Goal: Task Accomplishment & Management: Manage account settings

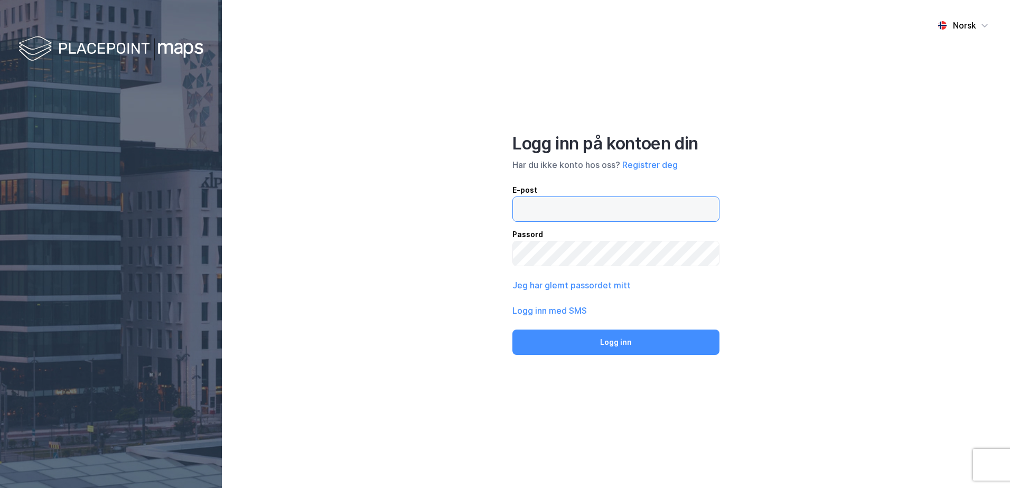
click at [540, 209] on input "email" at bounding box center [616, 209] width 206 height 24
click at [601, 212] on input "email" at bounding box center [616, 209] width 206 height 24
type input "[EMAIL_ADDRESS][DOMAIN_NAME]"
click at [512, 330] on button "Logg inn" at bounding box center [615, 342] width 207 height 25
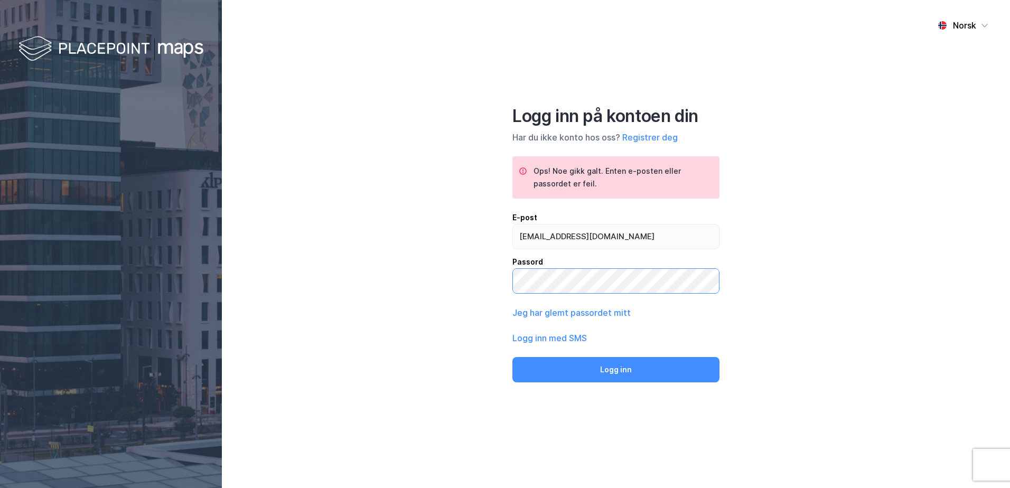
click at [485, 289] on div "Norsk Logg inn på kontoen din Har du ikke konto hos oss? Registrer deg Ops! Noe…" at bounding box center [616, 244] width 788 height 488
click at [512, 357] on button "Logg inn" at bounding box center [615, 369] width 207 height 25
click at [529, 337] on button "Logg inn med SMS" at bounding box center [549, 338] width 74 height 13
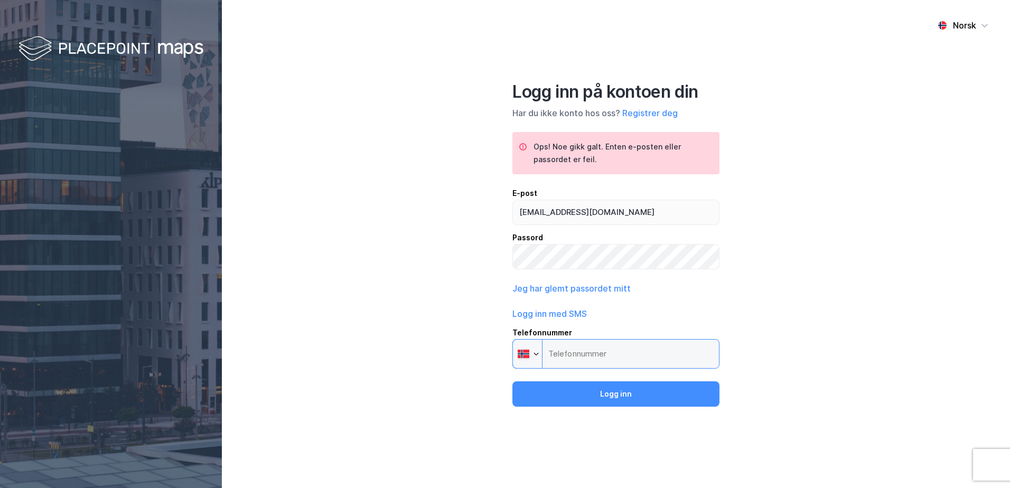
click at [608, 349] on input "Telefonnummer Phone" at bounding box center [615, 354] width 207 height 30
click at [606, 351] on input "Telefonnummer Phone" at bounding box center [615, 354] width 207 height 30
click at [573, 352] on input "Telefonnummer Phone" at bounding box center [615, 354] width 207 height 30
click at [598, 354] on input "Telefonnummer Phone" at bounding box center [615, 354] width 207 height 30
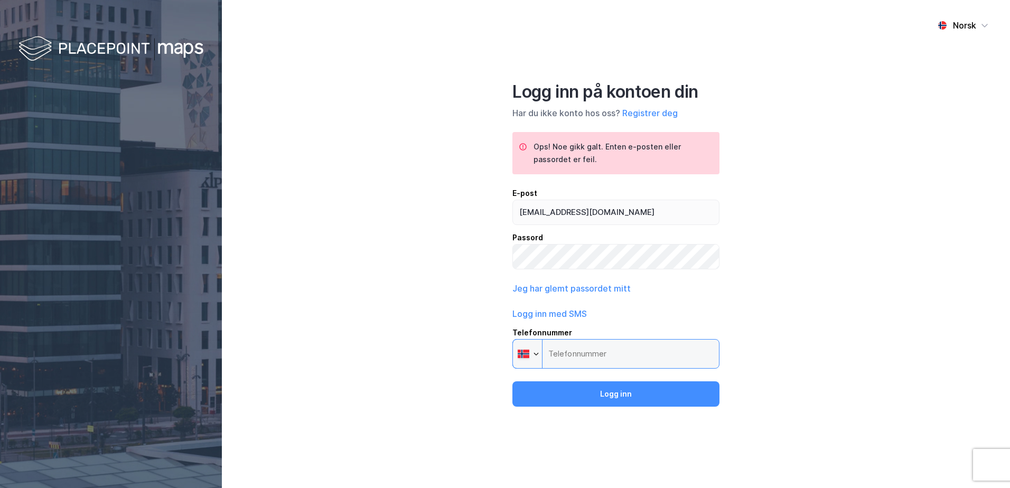
click at [598, 354] on input "Telefonnummer Phone" at bounding box center [615, 354] width 207 height 30
click at [627, 309] on div "Logg inn med SMS Telefonnummer Phone" at bounding box center [615, 337] width 207 height 61
click at [620, 352] on input "Telefonnummer Phone" at bounding box center [615, 354] width 207 height 30
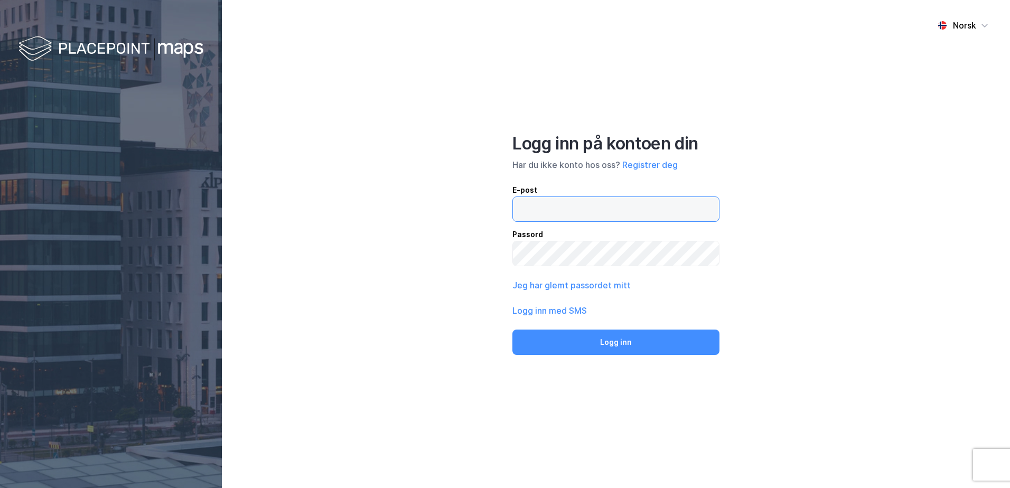
click at [581, 209] on input "email" at bounding box center [616, 209] width 206 height 24
type input "[EMAIL_ADDRESS][DOMAIN_NAME]"
click at [512, 330] on button "Logg inn" at bounding box center [615, 342] width 207 height 25
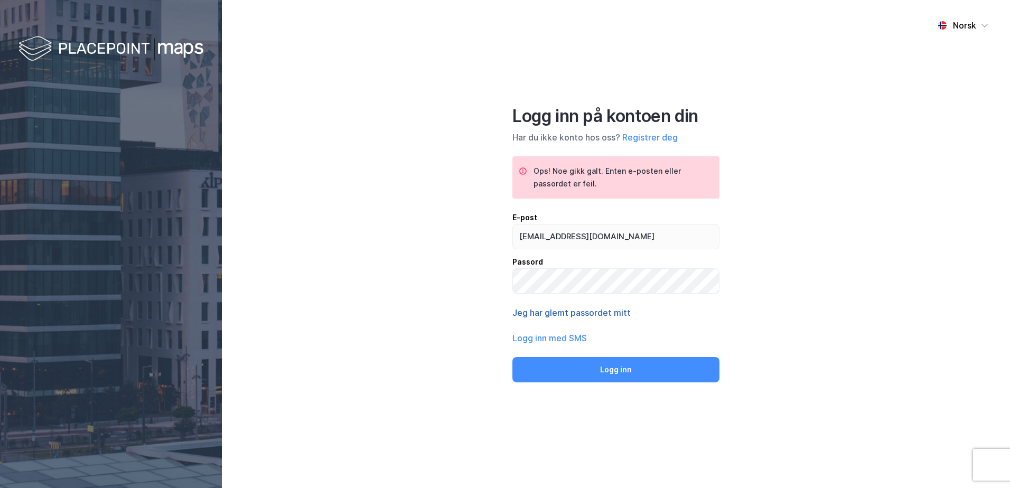
click at [559, 310] on button "Jeg har glemt passordet mitt" at bounding box center [571, 312] width 118 height 13
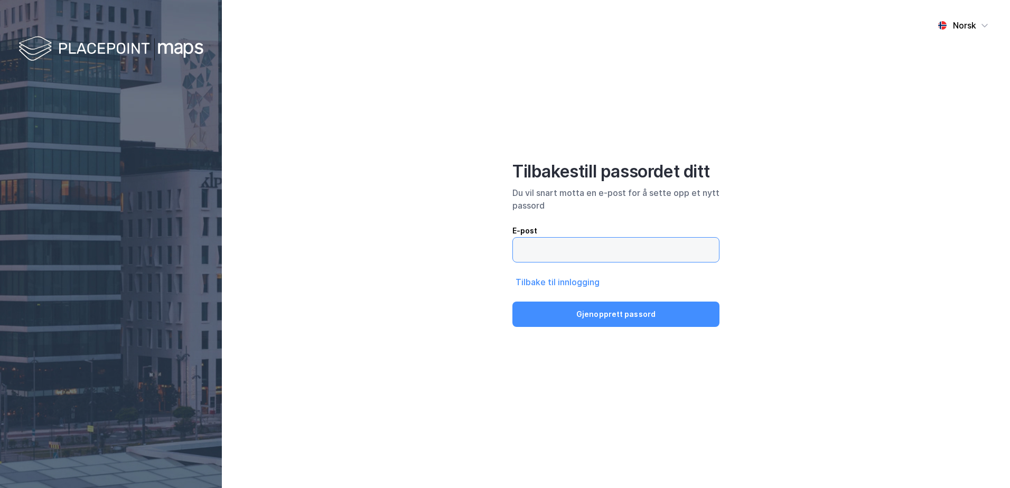
click at [617, 247] on input "email" at bounding box center [616, 250] width 206 height 24
type input "[EMAIL_ADDRESS][DOMAIN_NAME]"
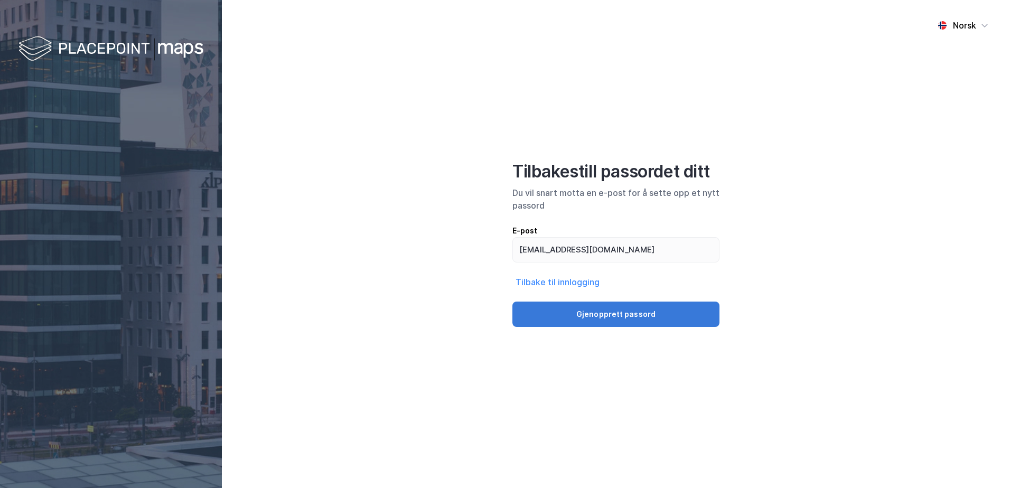
click at [634, 316] on button "Gjenopprett passord" at bounding box center [615, 314] width 207 height 25
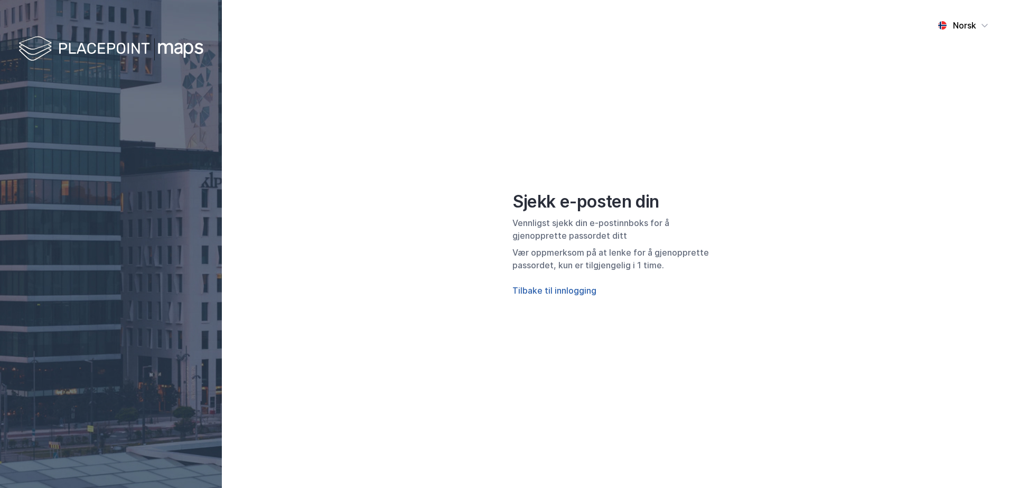
click at [552, 286] on button "Tilbake til innlogging" at bounding box center [554, 290] width 84 height 13
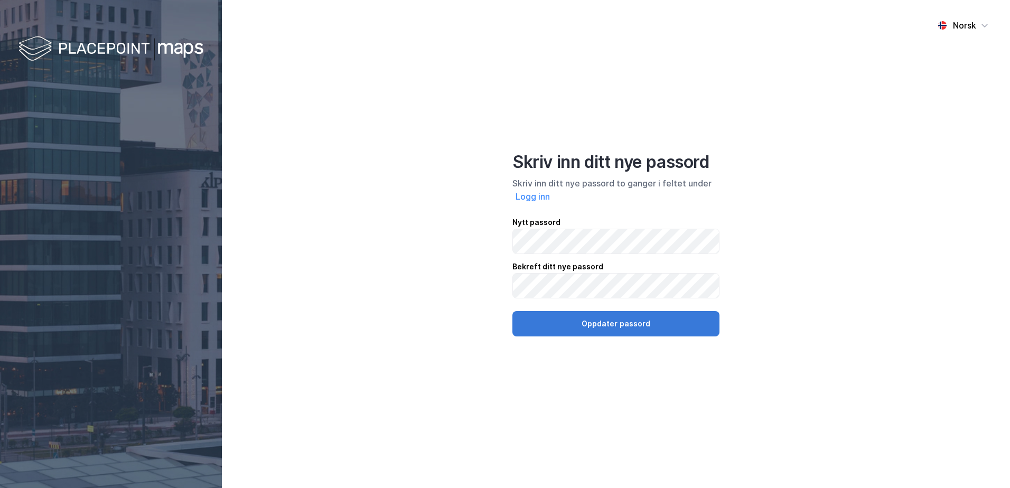
click at [653, 330] on button "Oppdater passord" at bounding box center [615, 323] width 207 height 25
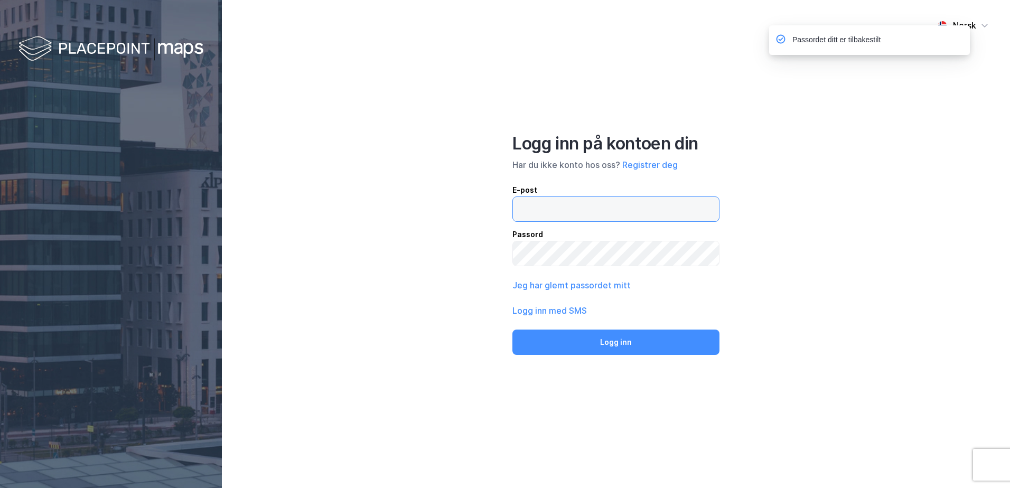
click at [615, 213] on input "email" at bounding box center [616, 209] width 206 height 24
click at [512, 330] on button "Logg inn" at bounding box center [615, 342] width 207 height 25
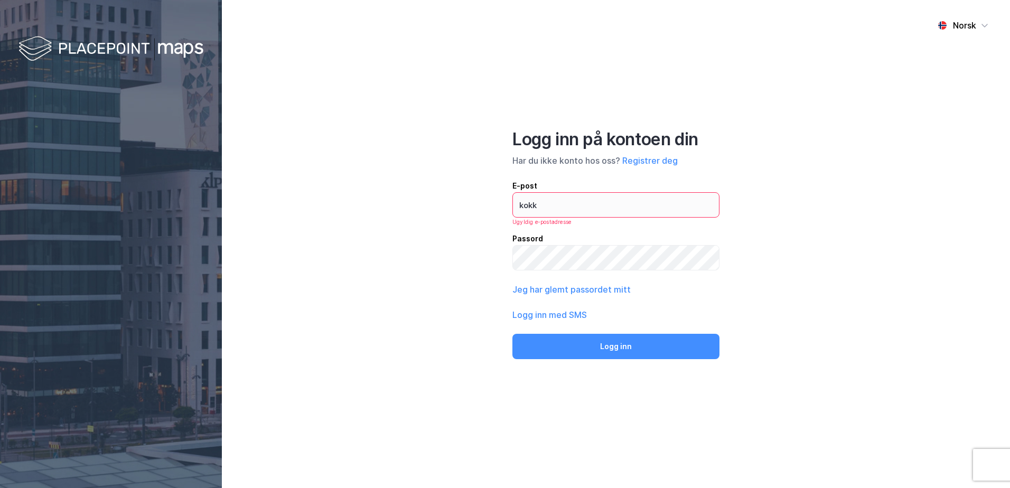
drag, startPoint x: 394, startPoint y: 244, endPoint x: 468, endPoint y: 234, distance: 74.7
click at [394, 244] on div "Norsk Logg inn på kontoen din Har du ikke konto hos oss? Registrer deg E-post k…" at bounding box center [616, 244] width 788 height 488
click at [619, 208] on input "kokk" at bounding box center [616, 205] width 206 height 24
type input "[EMAIL_ADDRESS][DOMAIN_NAME]"
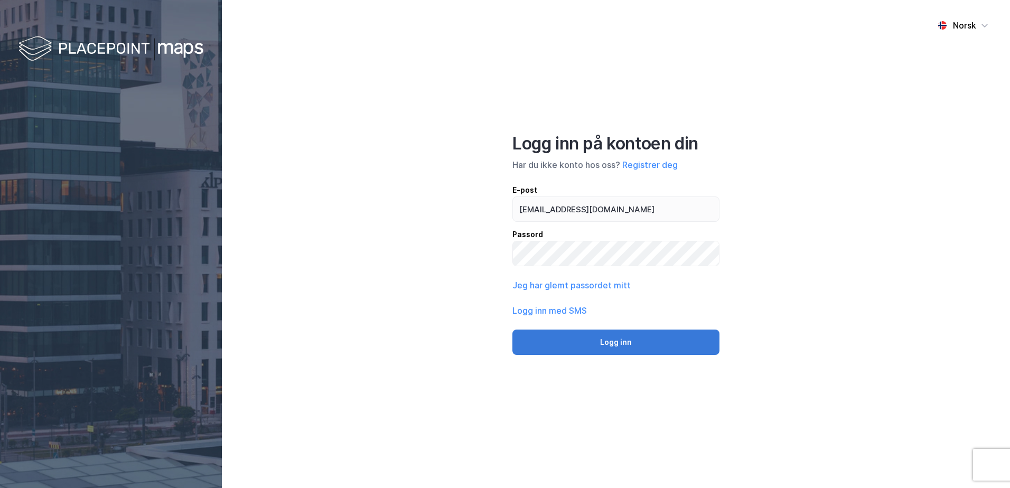
click at [599, 339] on button "Logg inn" at bounding box center [615, 342] width 207 height 25
